Goal: Task Accomplishment & Management: Use online tool/utility

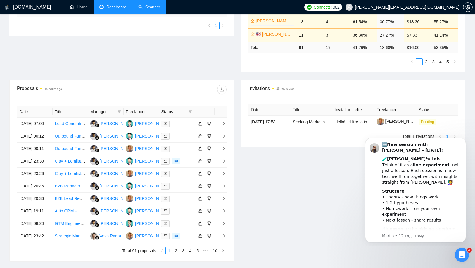
click at [144, 5] on link "Scanner" at bounding box center [149, 6] width 22 height 5
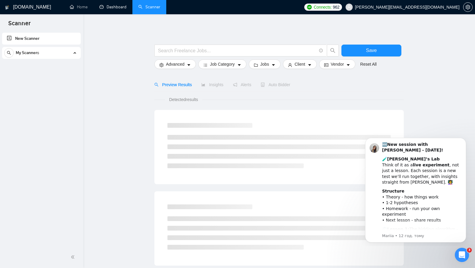
click at [121, 7] on link "Dashboard" at bounding box center [112, 6] width 27 height 5
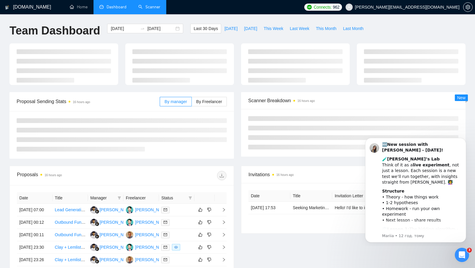
click at [121, 7] on span "Dashboard" at bounding box center [117, 6] width 20 height 5
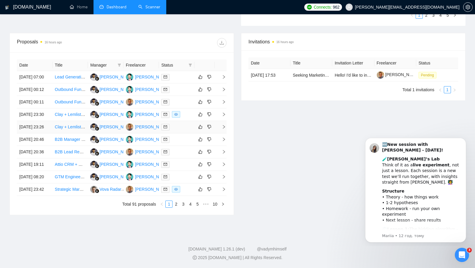
scroll to position [214, 0]
click at [188, 118] on div at bounding box center [176, 114] width 31 height 7
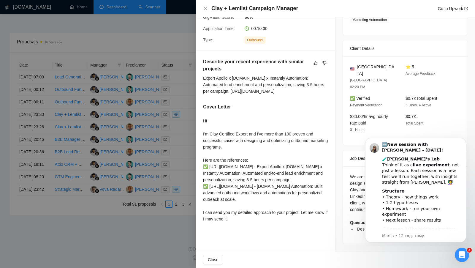
scroll to position [236, 0]
click at [176, 135] on div at bounding box center [237, 134] width 475 height 268
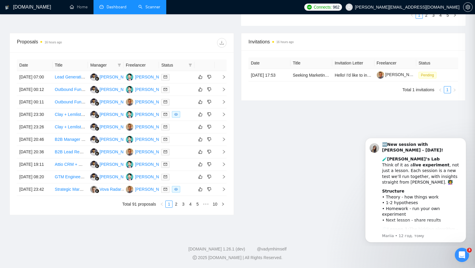
scroll to position [212, 0]
click at [179, 133] on td at bounding box center [177, 127] width 36 height 12
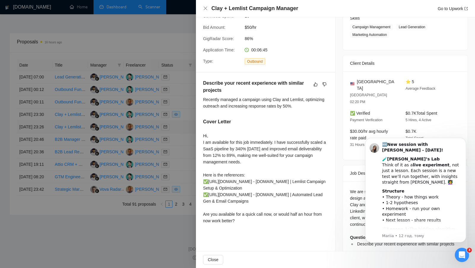
click at [179, 142] on div at bounding box center [237, 134] width 475 height 268
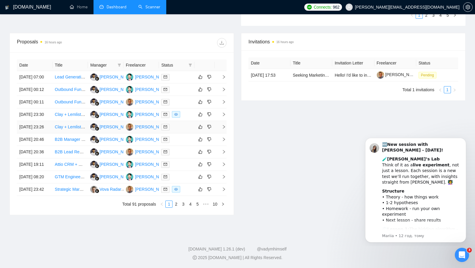
scroll to position [233, 0]
click at [186, 196] on td at bounding box center [177, 189] width 36 height 12
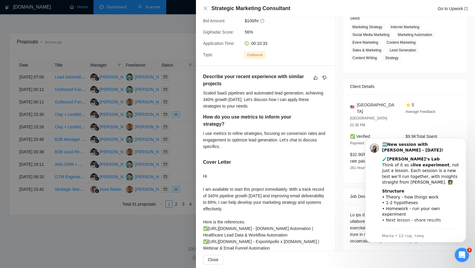
click at [168, 162] on div at bounding box center [237, 134] width 475 height 268
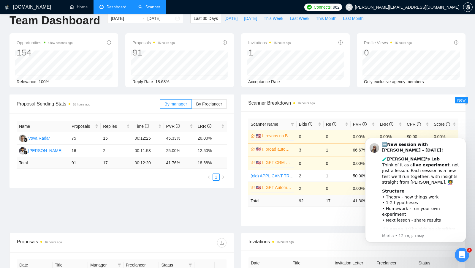
scroll to position [10, 0]
click at [216, 104] on span "By Freelancer" at bounding box center [209, 104] width 26 height 5
click at [192, 105] on input "By Freelancer" at bounding box center [192, 105] width 0 height 0
click at [464, 141] on icon "Dismiss notification" at bounding box center [464, 139] width 3 height 3
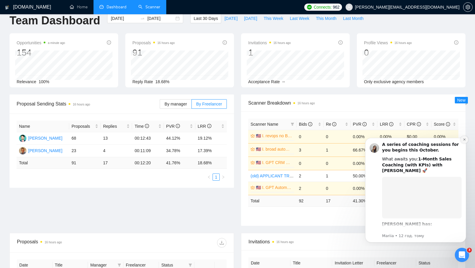
click at [467, 141] on button "Dismiss notification" at bounding box center [465, 140] width 8 height 8
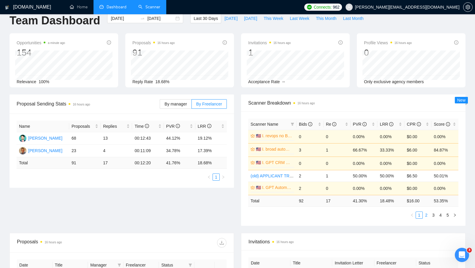
click at [427, 213] on link "2" at bounding box center [426, 215] width 7 height 7
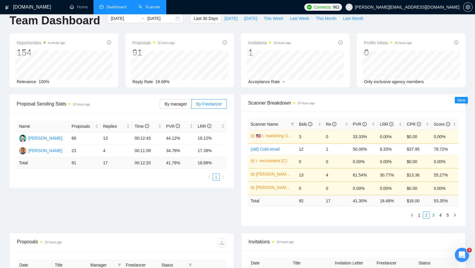
click at [434, 214] on link "3" at bounding box center [433, 215] width 7 height 7
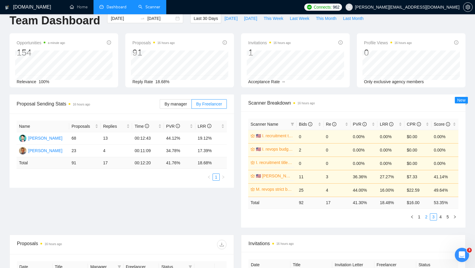
click at [429, 214] on link "2" at bounding box center [426, 217] width 7 height 7
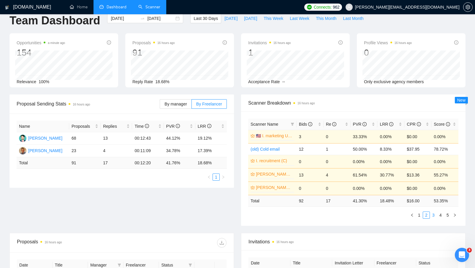
click at [436, 214] on link "3" at bounding box center [433, 215] width 7 height 7
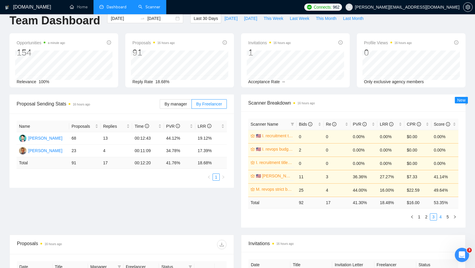
click at [439, 215] on link "4" at bounding box center [440, 217] width 7 height 7
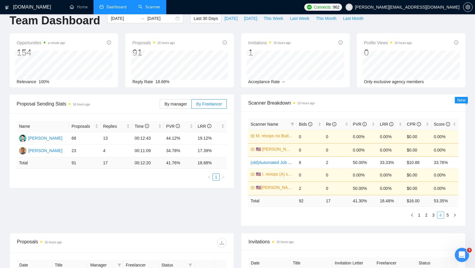
click at [444, 216] on li "4" at bounding box center [440, 214] width 7 height 7
click at [449, 216] on link "5" at bounding box center [448, 215] width 7 height 7
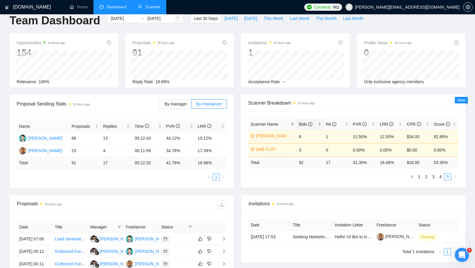
click at [321, 121] on div "Bids" at bounding box center [310, 124] width 22 height 7
click at [420, 178] on link "1" at bounding box center [419, 176] width 7 height 7
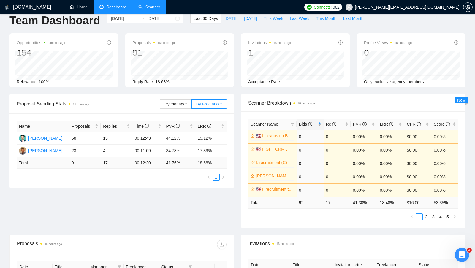
click at [320, 121] on div "Bids" at bounding box center [310, 124] width 22 height 7
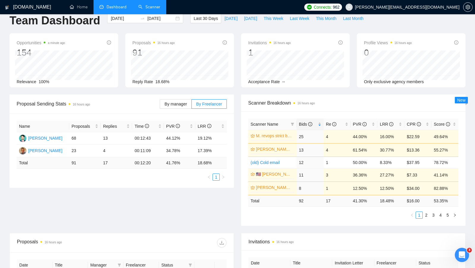
click at [149, 10] on link "Scanner" at bounding box center [149, 6] width 22 height 5
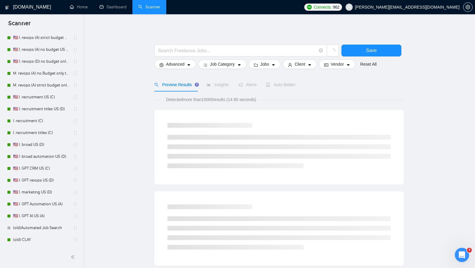
scroll to position [206, 0]
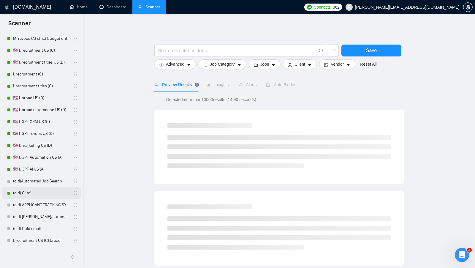
click at [25, 194] on link "(old) CLAY" at bounding box center [41, 193] width 56 height 12
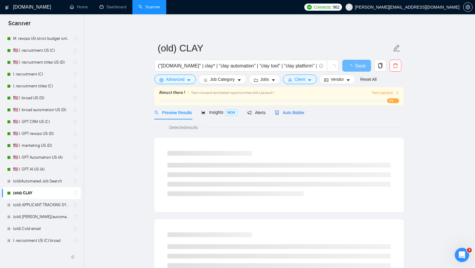
click at [284, 115] on div "Auto Bidder" at bounding box center [289, 112] width 29 height 7
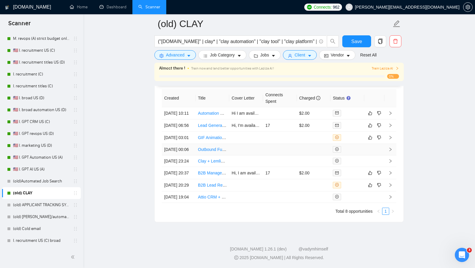
scroll to position [1507, 0]
click at [353, 142] on div at bounding box center [347, 138] width 29 height 7
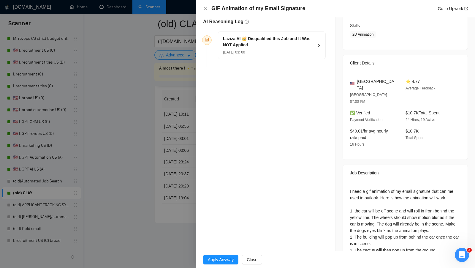
scroll to position [60, 0]
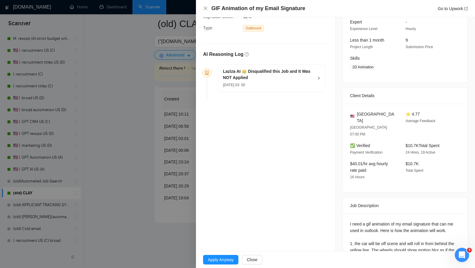
click at [294, 76] on h5 "Laziza AI 👑 Disqualified this Job and It Was NOT Applied" at bounding box center [268, 74] width 91 height 12
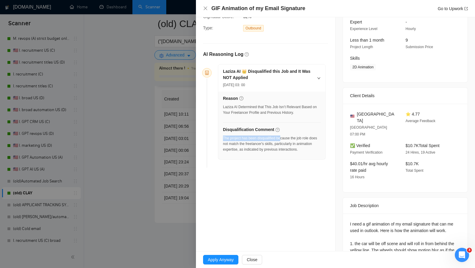
drag, startPoint x: 269, startPoint y: 133, endPoint x: 284, endPoint y: 135, distance: 14.7
click at [284, 135] on div "Disqualification Comment The project has been disqualified because the job role…" at bounding box center [272, 140] width 98 height 29
click at [284, 135] on div "The project has been disqualified because the job role does not match the freel…" at bounding box center [272, 143] width 98 height 17
click at [157, 158] on div at bounding box center [237, 134] width 475 height 268
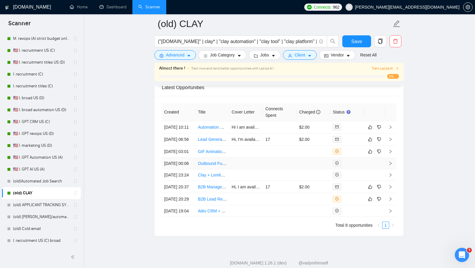
scroll to position [1493, 0]
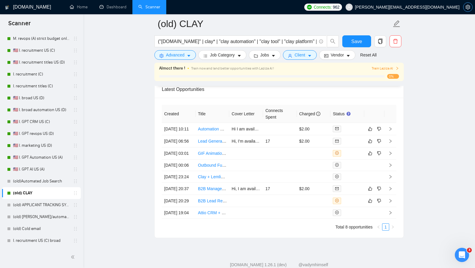
click at [465, 8] on span "setting" at bounding box center [468, 7] width 9 height 5
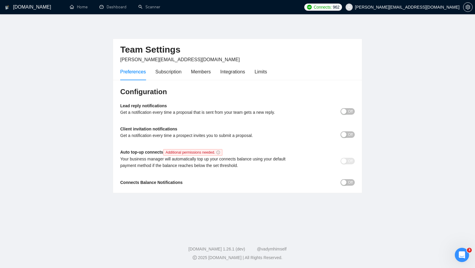
click at [255, 74] on div "Preferences Subscription Members Integrations Limits" at bounding box center [193, 71] width 147 height 17
click at [260, 74] on div "Limits" at bounding box center [261, 71] width 12 height 7
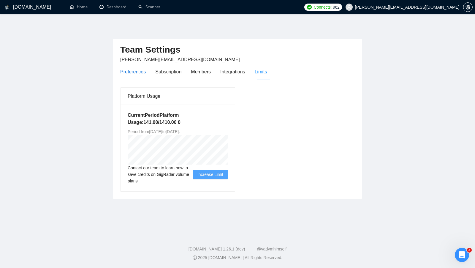
click at [134, 69] on div "Preferences" at bounding box center [133, 71] width 26 height 7
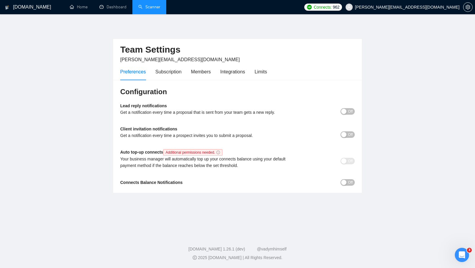
click at [154, 7] on link "Scanner" at bounding box center [149, 6] width 22 height 5
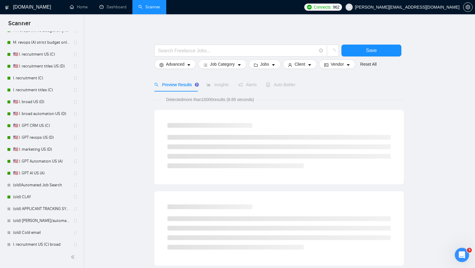
scroll to position [206, 0]
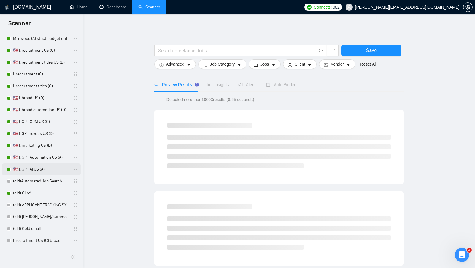
click at [46, 171] on link "🇺🇸 I. GPT AI US (A)" at bounding box center [41, 169] width 56 height 12
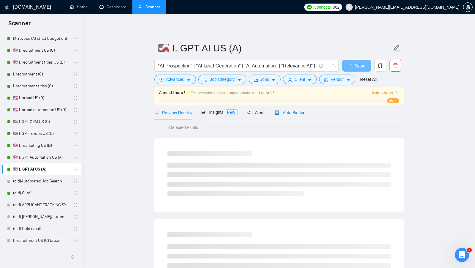
click at [297, 115] on div "Auto Bidder" at bounding box center [289, 112] width 29 height 7
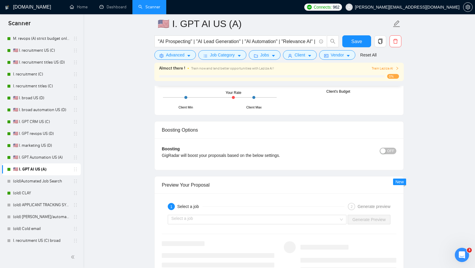
scroll to position [1384, 0]
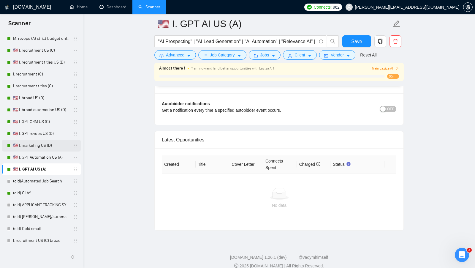
click at [47, 148] on link "🇺🇸 I. marketing US (D)" at bounding box center [41, 146] width 56 height 12
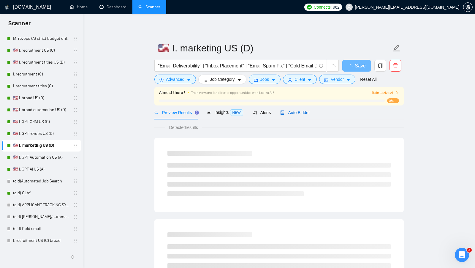
click at [301, 111] on span "Auto Bidder" at bounding box center [294, 112] width 29 height 5
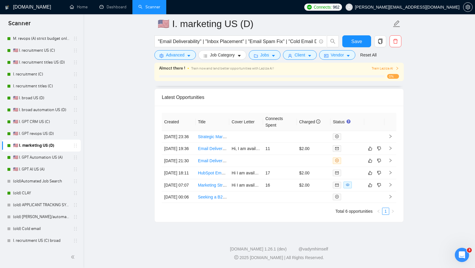
scroll to position [1472, 0]
click at [316, 155] on td at bounding box center [314, 161] width 34 height 12
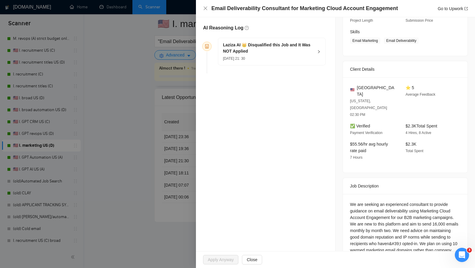
scroll to position [86, 0]
click at [316, 55] on div "Laziza AI 👑 Disqualified this Job and It Was NOT Applied [DATE] 21: 30" at bounding box center [271, 52] width 107 height 27
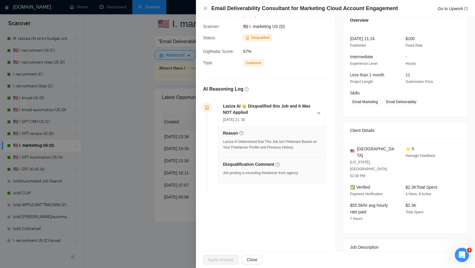
scroll to position [0, 0]
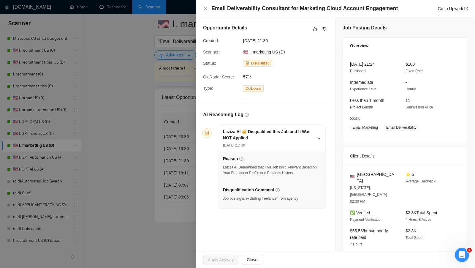
click at [166, 138] on div at bounding box center [237, 134] width 475 height 268
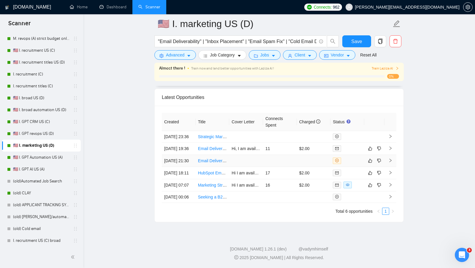
scroll to position [1451, 0]
click at [50, 135] on link "🇺🇸 I. GPT revops US (D)" at bounding box center [41, 134] width 56 height 12
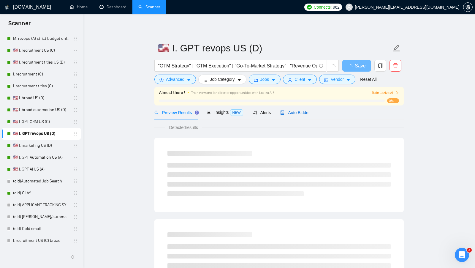
click at [305, 113] on span "Auto Bidder" at bounding box center [294, 112] width 29 height 5
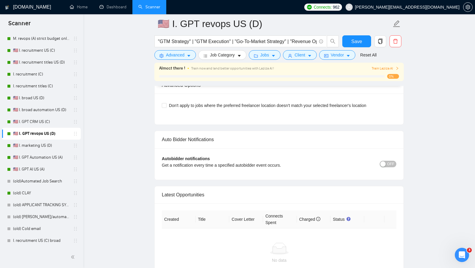
scroll to position [1292, 0]
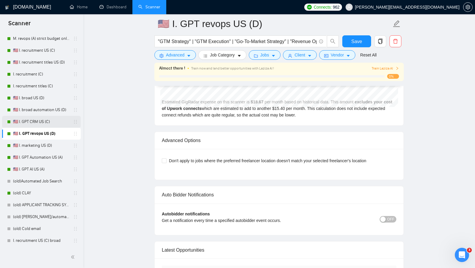
click at [60, 119] on link "🇺🇸 I. GPT CRM US (C)" at bounding box center [41, 122] width 56 height 12
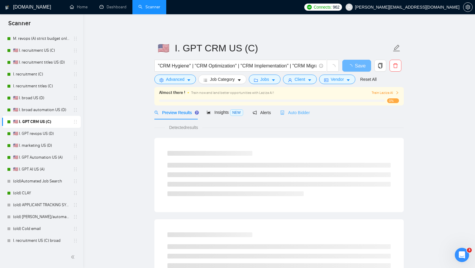
click at [301, 118] on div "Auto Bidder" at bounding box center [294, 112] width 29 height 14
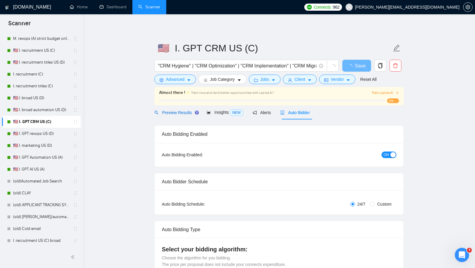
click at [167, 114] on span "Preview Results" at bounding box center [175, 112] width 43 height 5
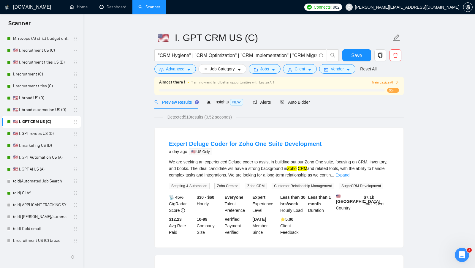
scroll to position [10, 0]
click at [294, 99] on div "Auto Bidder" at bounding box center [294, 102] width 29 height 7
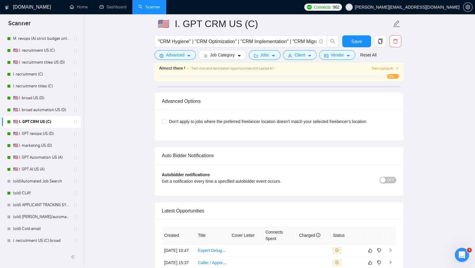
scroll to position [1437, 0]
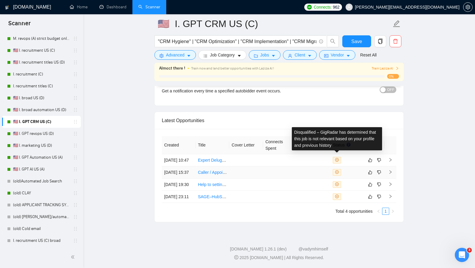
click at [295, 166] on td at bounding box center [280, 172] width 34 height 12
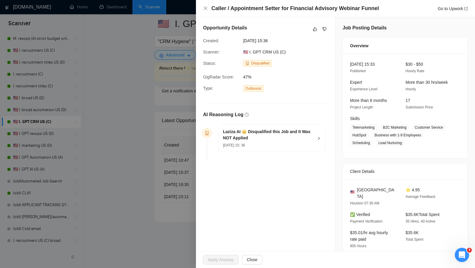
click at [162, 176] on div at bounding box center [237, 134] width 475 height 268
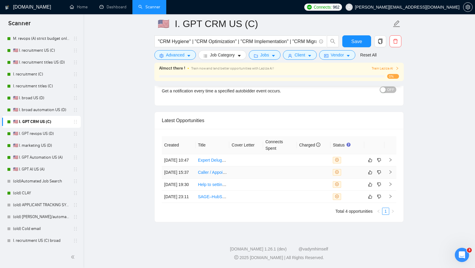
click at [281, 166] on td at bounding box center [280, 172] width 34 height 12
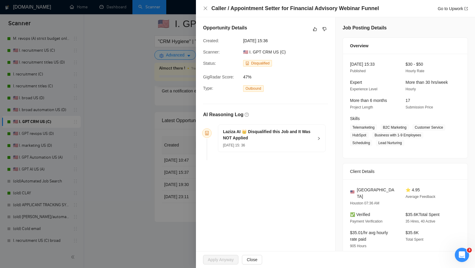
click at [176, 161] on div at bounding box center [237, 134] width 475 height 268
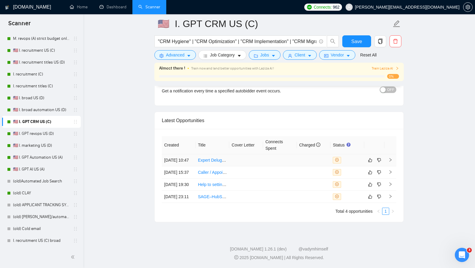
click at [265, 154] on td at bounding box center [280, 160] width 34 height 12
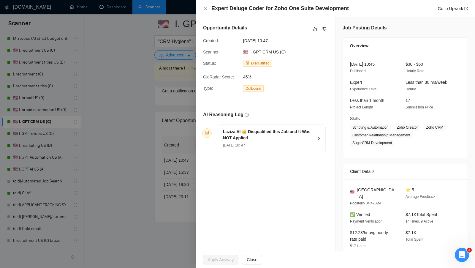
click at [301, 143] on div "[DATE] 10: 47" at bounding box center [268, 145] width 91 height 7
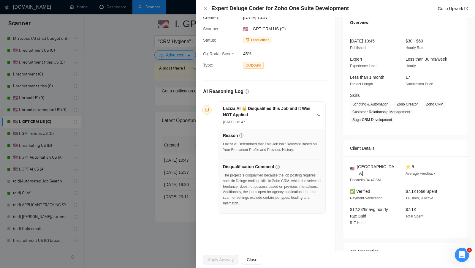
scroll to position [27, 0]
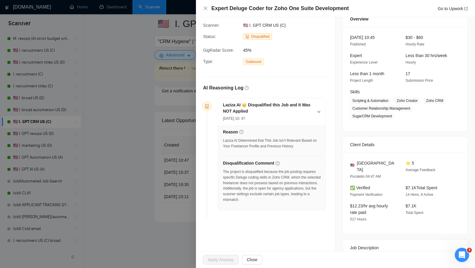
click at [186, 206] on div at bounding box center [237, 134] width 475 height 268
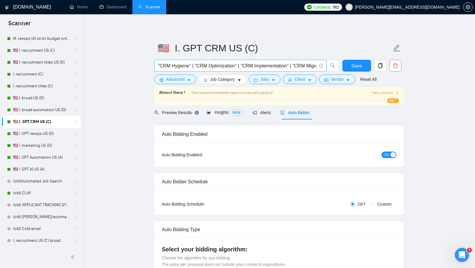
scroll to position [10, 0]
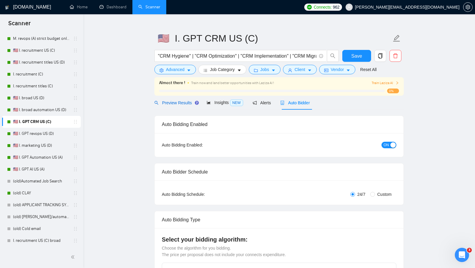
click at [167, 101] on span "Preview Results" at bounding box center [175, 102] width 43 height 5
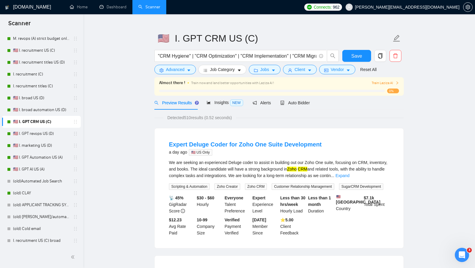
click at [167, 64] on div ""CRM Hygiene" | "CRM Optimization" | "CRM Implementation" | "CRM Migration" | "…" at bounding box center [246, 57] width 187 height 15
click at [167, 77] on form "🇺🇸 I. GPT CRM US (C) "CRM Hygiene" | "CRM Optimization" | "CRM Implementation" …" at bounding box center [278, 53] width 249 height 48
click at [167, 73] on button "Advanced" at bounding box center [175, 70] width 42 height 10
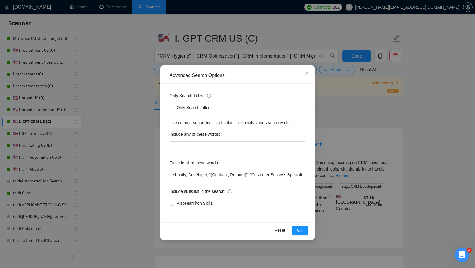
click at [145, 79] on div "Advanced Search Options Only Search Titles: Only Search Titles Use comma-separa…" at bounding box center [237, 134] width 475 height 268
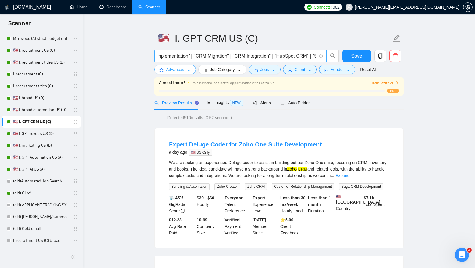
scroll to position [0, 186]
